Goal: Information Seeking & Learning: Understand process/instructions

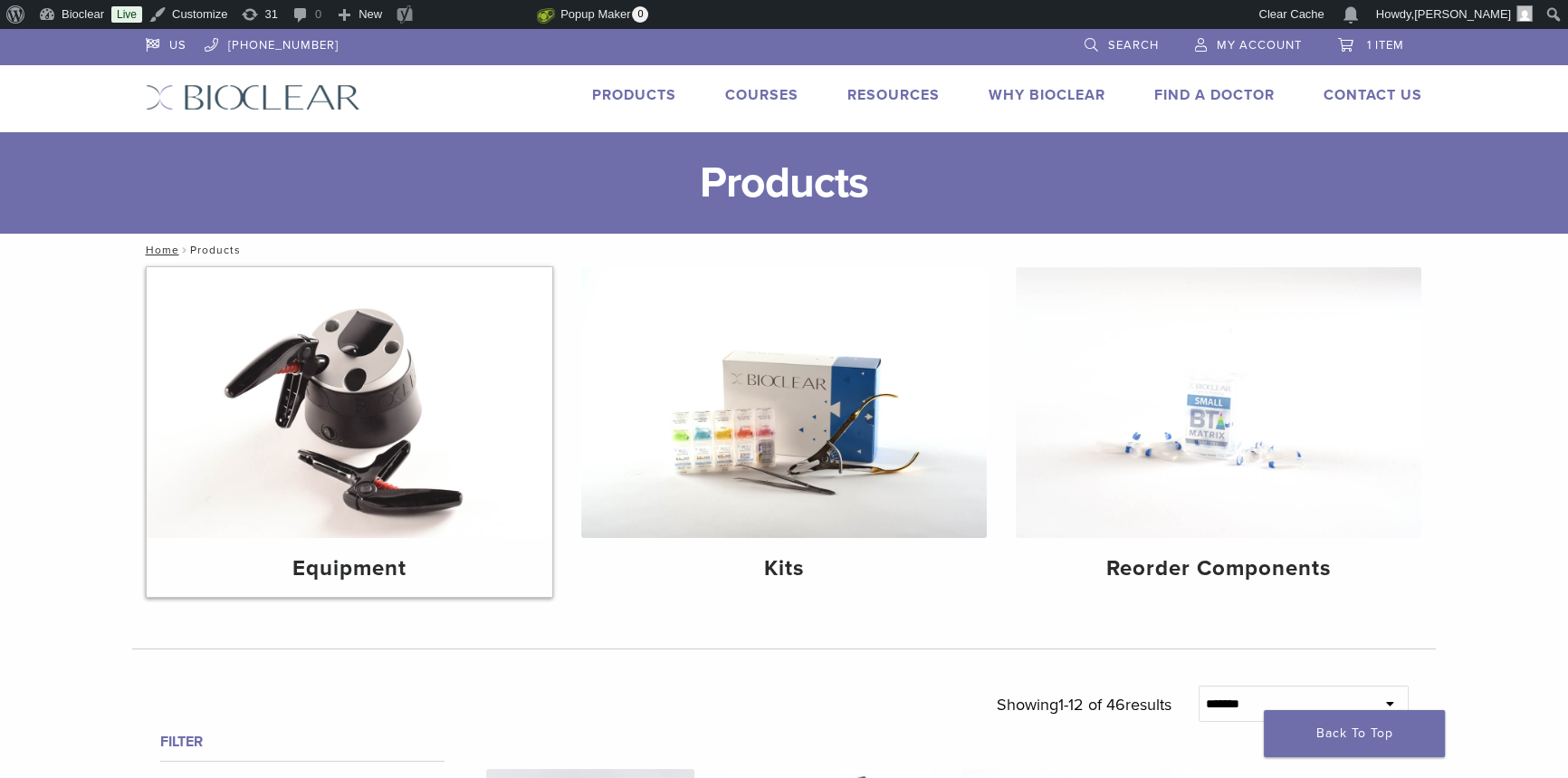
click at [507, 479] on img at bounding box center [349, 403] width 405 height 271
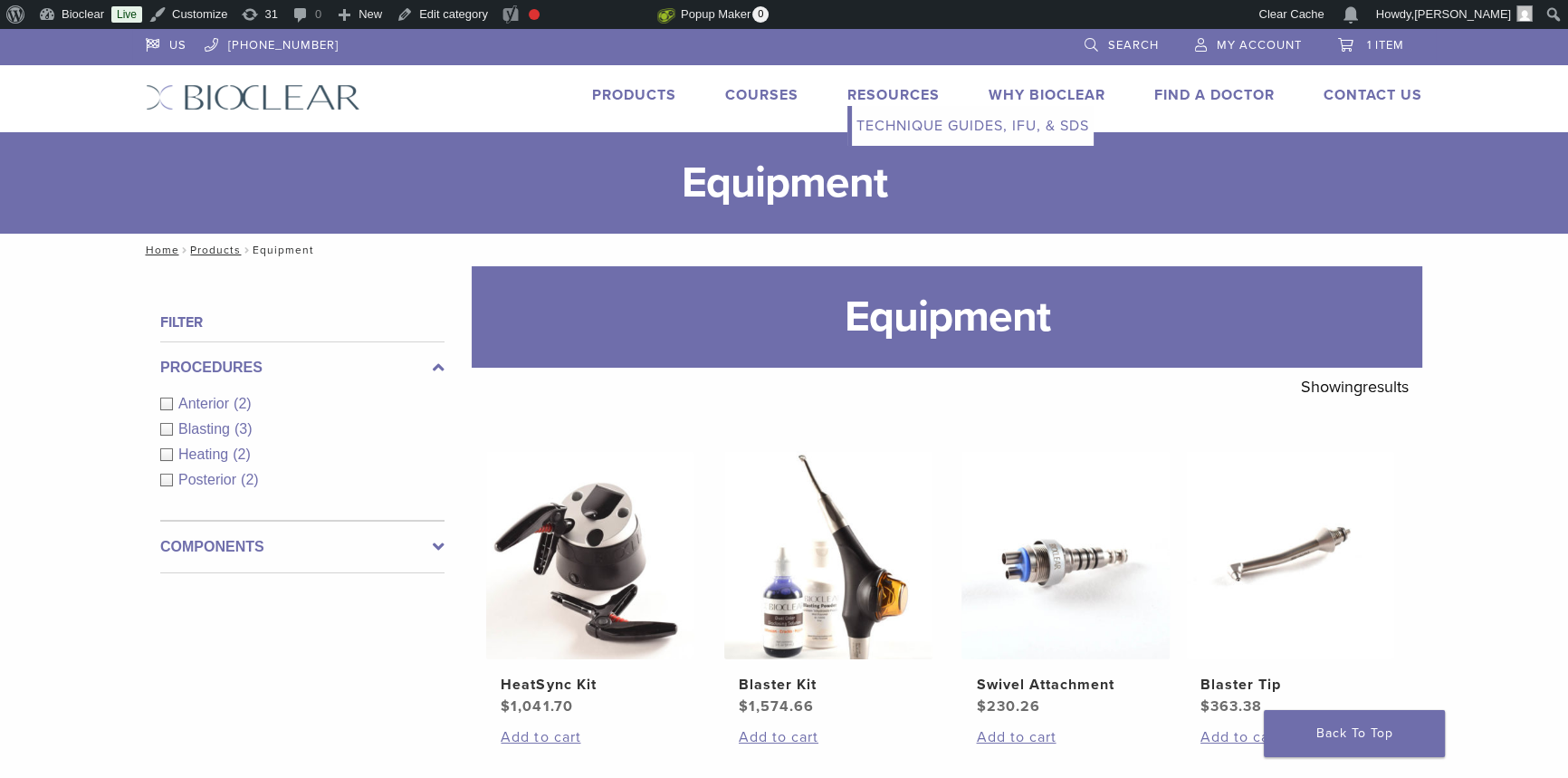
click at [911, 98] on link "Resources" at bounding box center [894, 95] width 92 height 18
click at [918, 123] on link "Technique Guides, IFU, & SDS" at bounding box center [973, 125] width 241 height 40
